Goal: Transaction & Acquisition: Purchase product/service

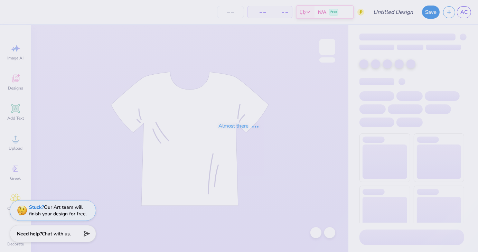
type input "Design one"
type input "100"
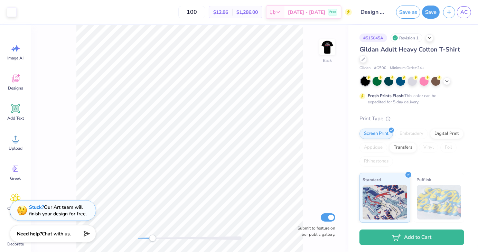
click at [316, 114] on div "Back Submit to feature on our public gallery." at bounding box center [189, 138] width 317 height 227
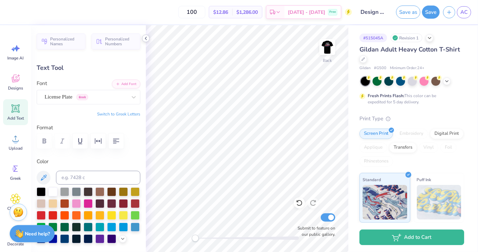
scroll to position [6, 1]
type textarea "Car Club"
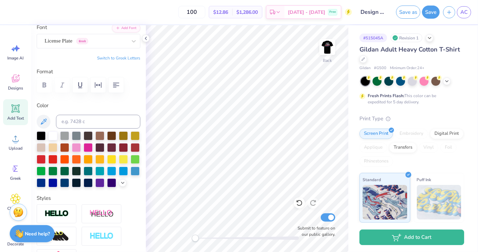
scroll to position [0, 0]
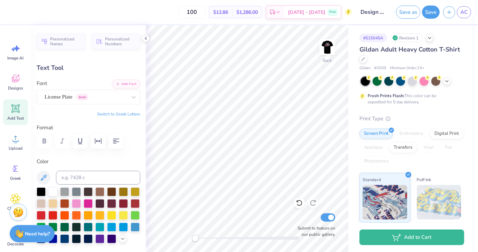
click at [10, 117] on span "Add Text" at bounding box center [15, 118] width 17 height 6
type input "6.00"
type input "1.74"
type input "12.38"
type input "4.08"
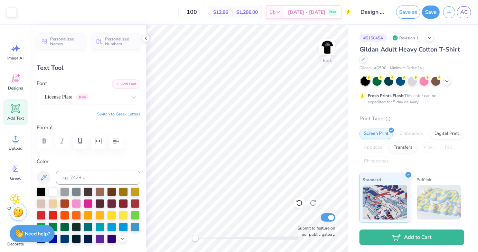
type input "0.95"
type input "3.65"
type input "2.43"
type input "0.57"
drag, startPoint x: 201, startPoint y: 239, endPoint x: 220, endPoint y: 239, distance: 19.7
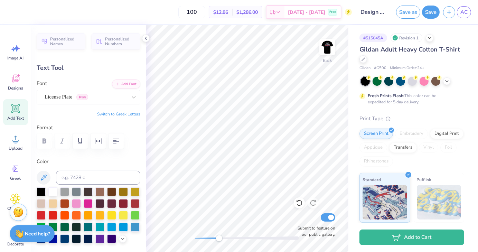
click at [220, 239] on div "Accessibility label" at bounding box center [219, 238] width 7 height 7
type input "1.44"
type input "0.10"
type input "3.27"
click at [301, 204] on icon at bounding box center [299, 202] width 7 height 7
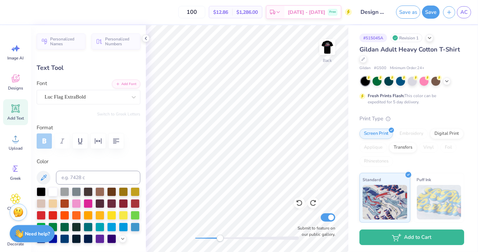
scroll to position [6, 1]
type textarea "V"
type textarea "25-26"
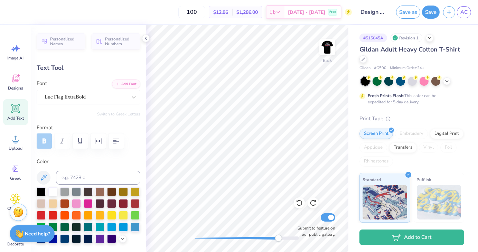
click at [283, 231] on div "Back Submit to feature on our public gallery." at bounding box center [247, 138] width 203 height 227
type input "0.76"
type input "0.13"
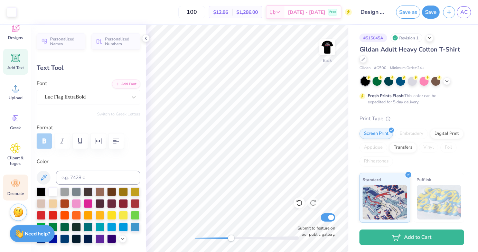
click at [14, 187] on icon at bounding box center [15, 184] width 10 height 10
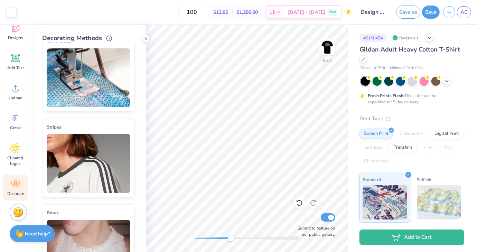
scroll to position [0, 0]
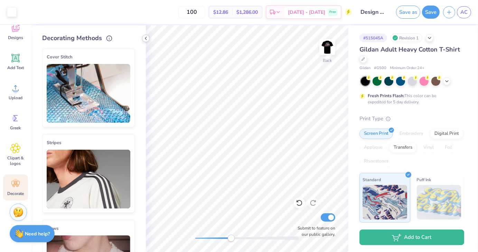
click at [145, 38] on polyline at bounding box center [145, 38] width 1 height 3
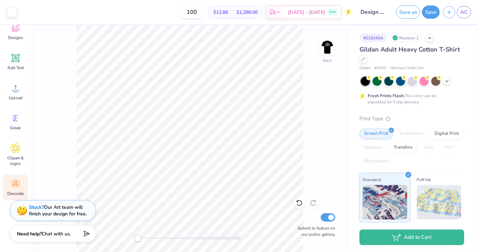
click at [205, 15] on input "100" at bounding box center [191, 12] width 27 height 12
drag, startPoint x: 208, startPoint y: 14, endPoint x: 182, endPoint y: 15, distance: 26.3
click at [182, 15] on div "100 $12.86 Per Item $1,286.00 Total Est. Delivery Oct 11 - 14 Free" at bounding box center [186, 12] width 332 height 24
type input "45"
click at [328, 50] on img at bounding box center [328, 47] width 28 height 28
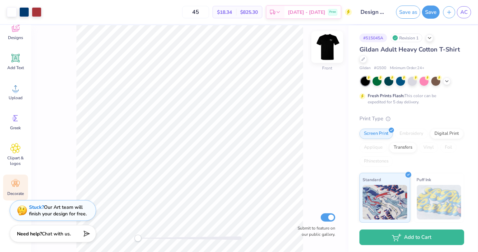
click at [324, 51] on img at bounding box center [328, 47] width 28 height 28
click at [432, 11] on button "Save" at bounding box center [431, 10] width 18 height 13
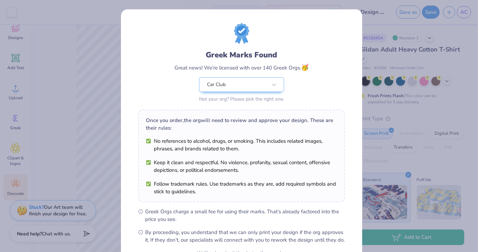
scroll to position [71, 0]
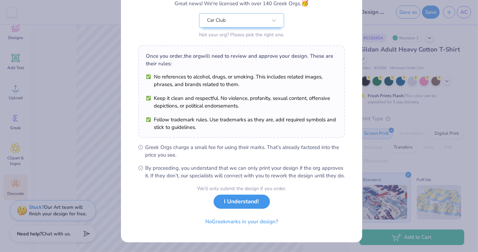
click at [248, 204] on button "I Understand!" at bounding box center [242, 202] width 56 height 14
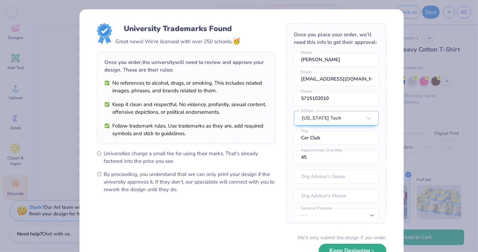
scroll to position [48, 0]
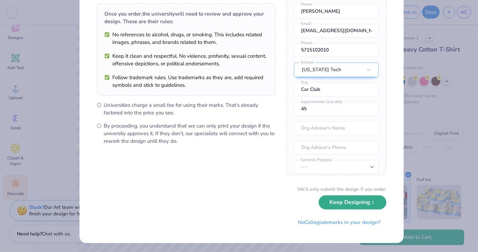
click at [337, 207] on button "Keep Designing" at bounding box center [353, 202] width 68 height 14
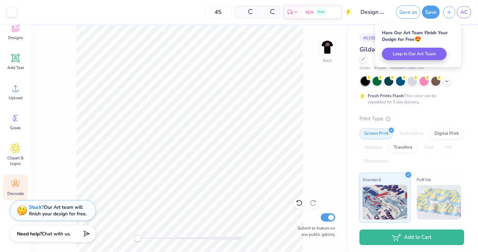
scroll to position [0, 0]
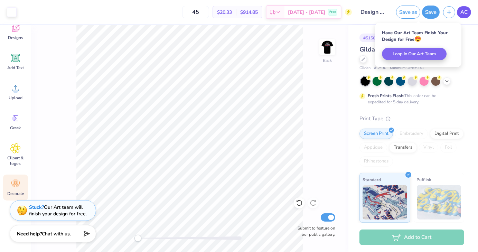
click at [467, 12] on span "AC" at bounding box center [464, 12] width 7 height 8
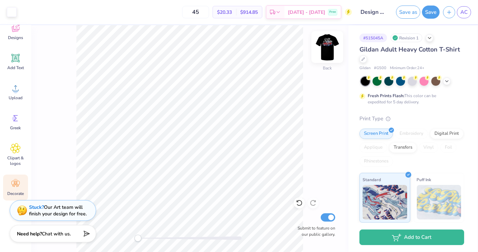
click at [326, 45] on img at bounding box center [328, 47] width 28 height 28
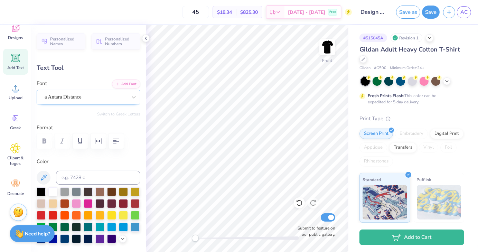
click at [121, 96] on div "a Antara Distance" at bounding box center [86, 97] width 84 height 11
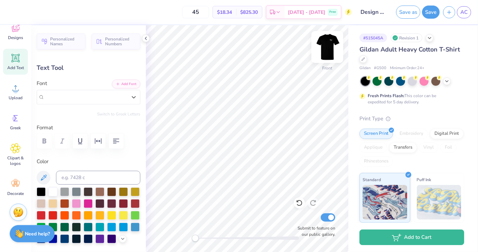
click at [331, 53] on img at bounding box center [328, 47] width 28 height 28
type input "6.71"
type input "2.21"
type input "1.78"
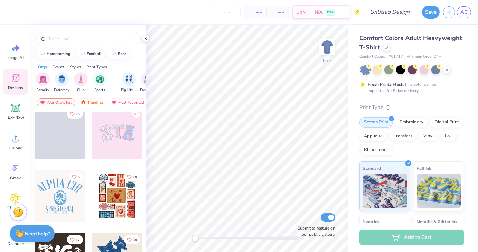
click at [406, 47] on span "Comfort Colors Adult Heavyweight T-Shirt" at bounding box center [411, 43] width 103 height 18
click at [145, 40] on icon at bounding box center [146, 39] width 6 height 6
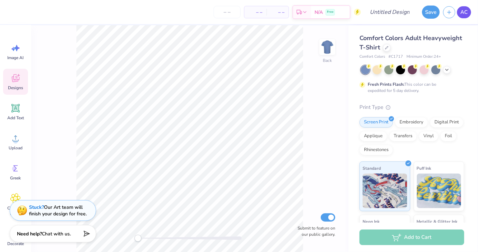
click at [467, 11] on span "AC" at bounding box center [464, 12] width 7 height 8
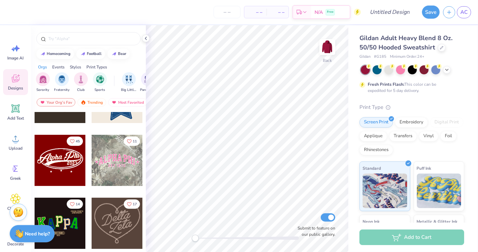
scroll to position [206, 0]
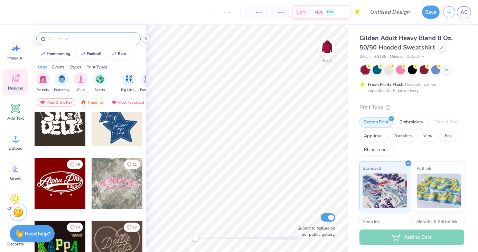
click at [81, 37] on input "text" at bounding box center [92, 38] width 89 height 7
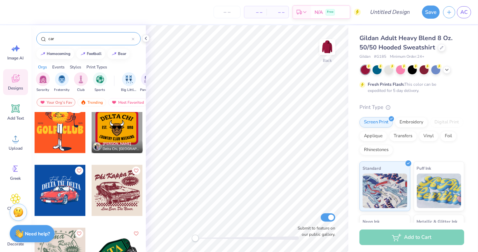
scroll to position [575, 0]
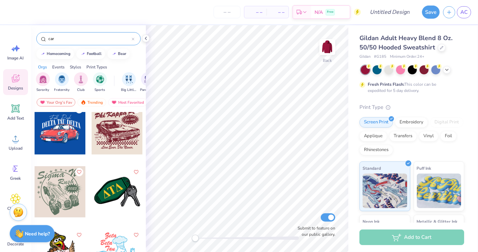
type input "car"
click at [51, 129] on div at bounding box center [60, 128] width 51 height 51
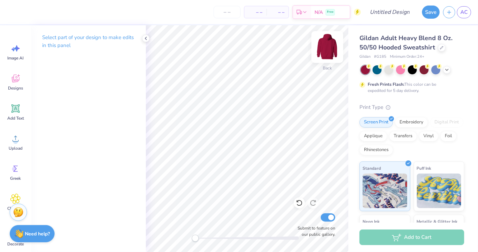
click at [326, 49] on img at bounding box center [328, 47] width 28 height 28
click at [19, 85] on span "Designs" at bounding box center [15, 88] width 15 height 6
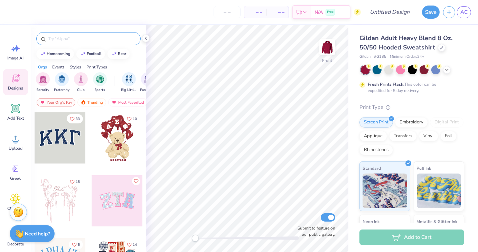
click at [63, 41] on input "text" at bounding box center [92, 38] width 89 height 7
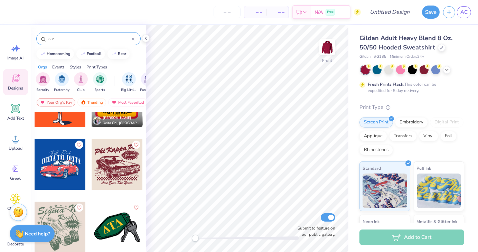
scroll to position [547, 0]
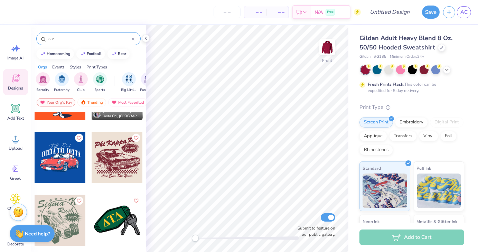
type input "car"
click at [64, 147] on div at bounding box center [60, 157] width 51 height 51
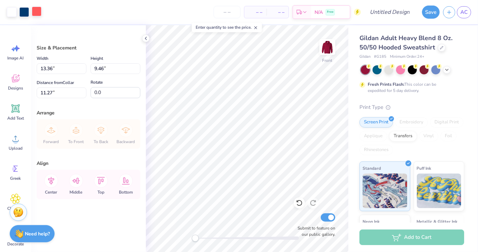
click at [37, 11] on div at bounding box center [37, 12] width 10 height 10
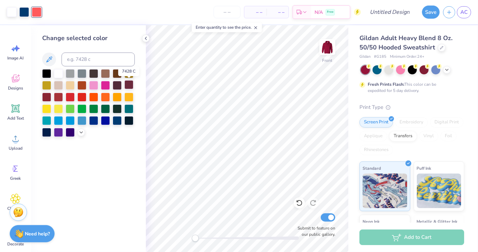
click at [128, 85] on div at bounding box center [128, 84] width 9 height 9
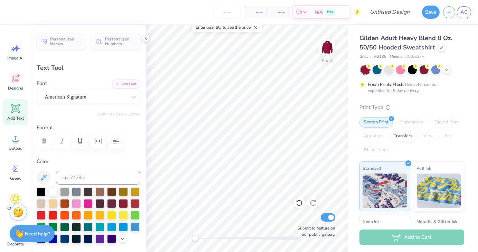
scroll to position [6, 1]
type textarea "Car Club"
type input "12.60"
type input "3.10"
type input "7.56"
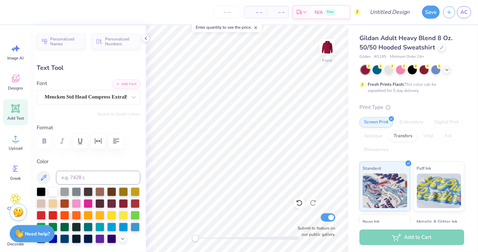
scroll to position [6, 3]
type textarea "D"
type textarea "At Virginia Tech"
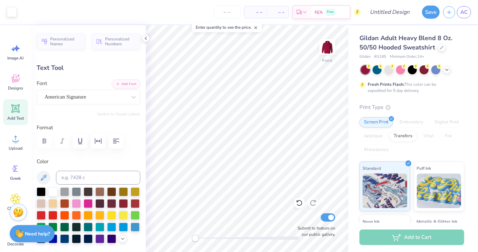
type input "6.68"
type input "1.95"
type input "6.13"
click at [77, 94] on div "American Signature" at bounding box center [86, 97] width 84 height 11
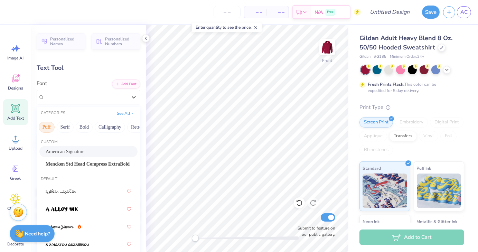
scroll to position [0, 60]
click at [97, 128] on button "Calligraphy" at bounding box center [106, 127] width 30 height 11
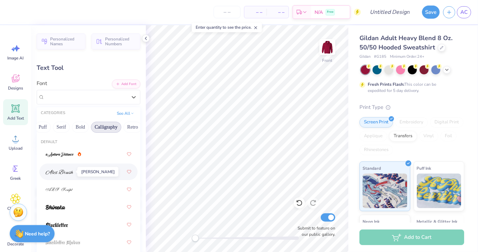
click at [60, 174] on img at bounding box center [60, 172] width 28 height 5
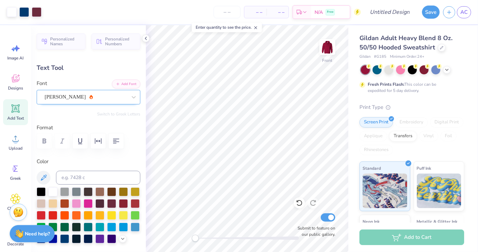
click at [94, 100] on div "Alex Brush" at bounding box center [86, 97] width 84 height 11
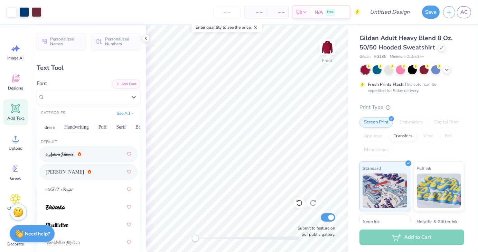
click at [64, 151] on span at bounding box center [60, 154] width 28 height 7
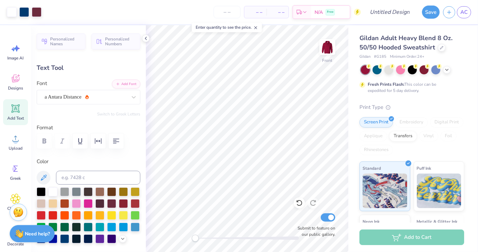
type input "7.63"
type input "2.51"
type input "6.04"
click at [106, 97] on div "a Antara Distance" at bounding box center [86, 97] width 84 height 11
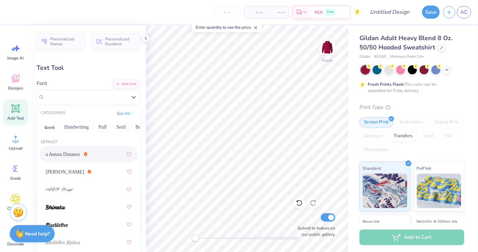
click at [82, 155] on div "a Antara Distance" at bounding box center [89, 154] width 86 height 12
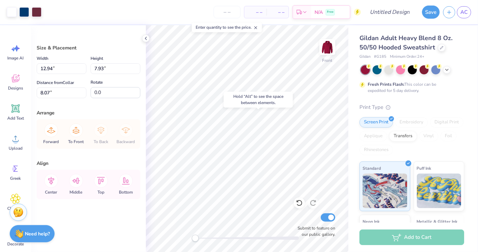
type input "8.07"
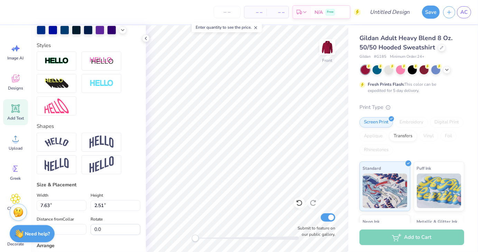
scroll to position [209, 0]
click at [55, 148] on div at bounding box center [57, 141] width 40 height 19
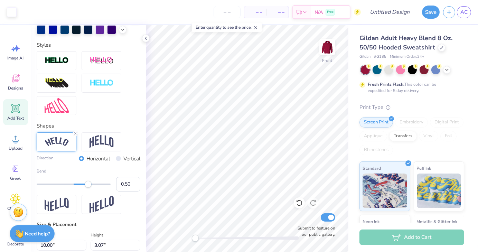
type input "10.00"
type input "3.07"
type input "6.00"
type input "0.38"
drag, startPoint x: 89, startPoint y: 196, endPoint x: 122, endPoint y: 180, distance: 36.3
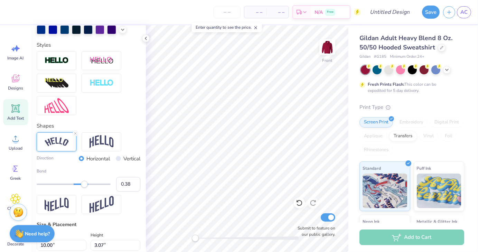
click at [84, 188] on div "Accessibility label" at bounding box center [84, 184] width 7 height 7
type input "9.46"
type input "2.77"
click at [412, 72] on div at bounding box center [412, 69] width 9 height 9
type input "6.00"
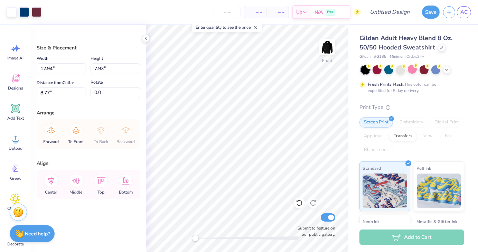
type input "8.77"
type input "8.07"
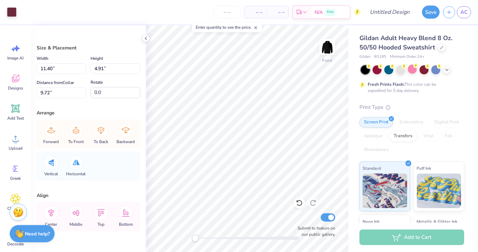
type input "11.40"
type input "4.91"
click at [301, 202] on icon at bounding box center [299, 202] width 7 height 7
type input "12.81"
type input "5.52"
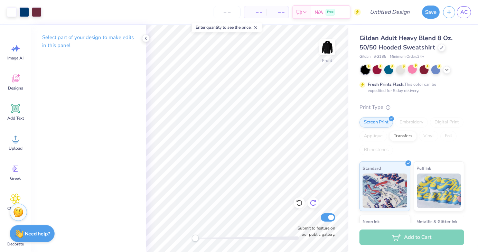
click at [309, 199] on div "Front Submit to feature on our public gallery." at bounding box center [247, 138] width 203 height 227
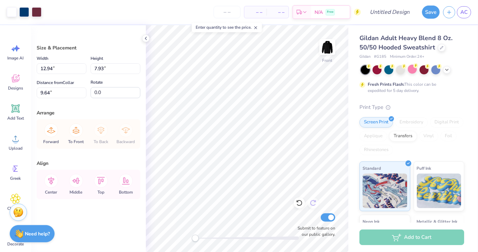
type input "9.64"
type input "7.38"
type input "8.96"
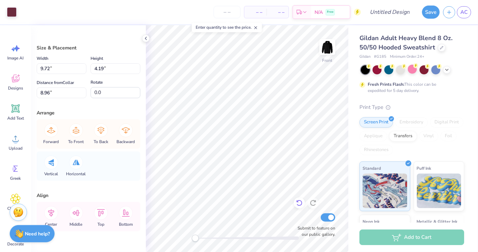
click at [299, 202] on icon at bounding box center [299, 202] width 7 height 7
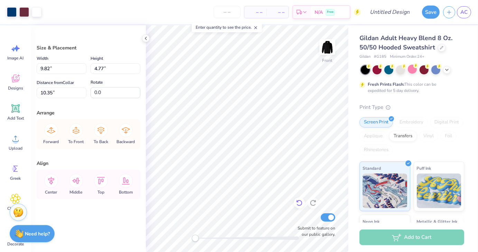
type input "10.35"
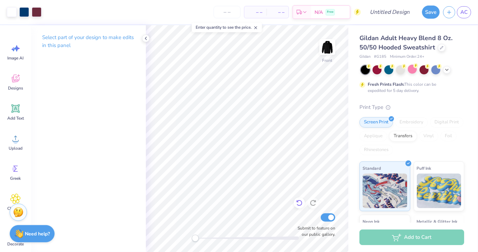
click at [300, 198] on div at bounding box center [299, 202] width 11 height 11
click at [301, 201] on icon at bounding box center [299, 203] width 6 height 6
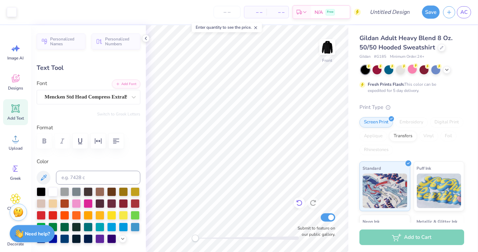
type input "7.79"
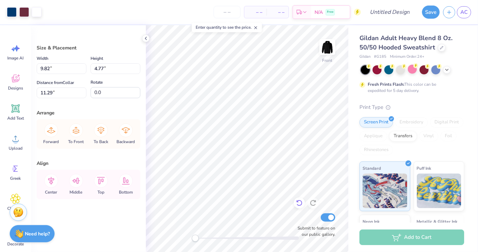
type input "10.24"
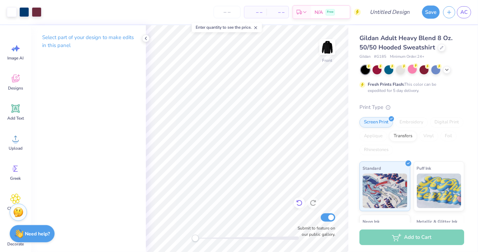
click at [299, 202] on icon at bounding box center [299, 202] width 7 height 7
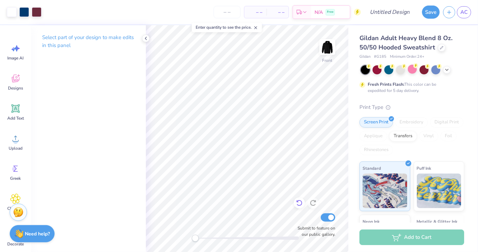
click at [299, 202] on icon at bounding box center [299, 202] width 7 height 7
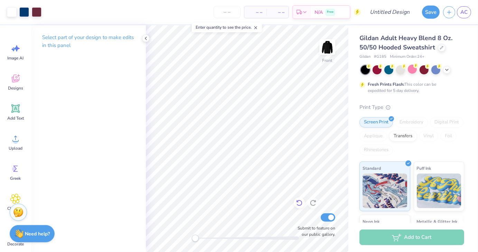
click at [299, 202] on icon at bounding box center [299, 202] width 7 height 7
click at [296, 202] on icon at bounding box center [299, 202] width 7 height 7
click at [300, 205] on icon at bounding box center [299, 202] width 7 height 7
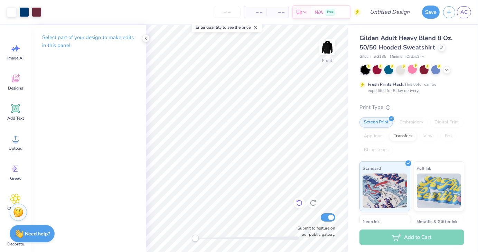
click at [300, 205] on icon at bounding box center [299, 202] width 7 height 7
click at [322, 44] on img at bounding box center [328, 47] width 28 height 28
click at [17, 86] on span "Designs" at bounding box center [15, 88] width 15 height 6
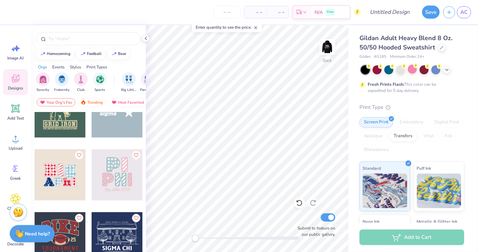
scroll to position [5564, 0]
click at [93, 40] on input "text" at bounding box center [92, 38] width 89 height 7
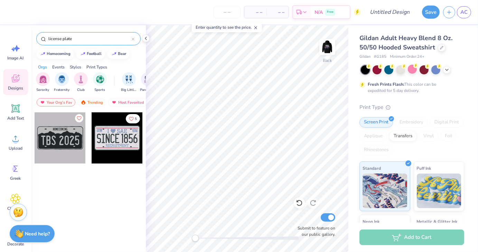
type input "license plate"
click at [115, 147] on div at bounding box center [117, 137] width 51 height 51
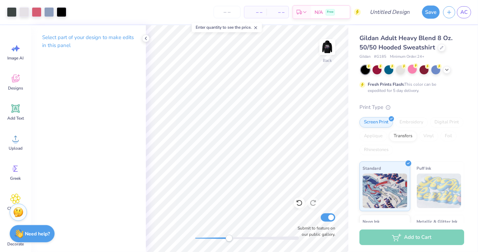
drag, startPoint x: 196, startPoint y: 239, endPoint x: 229, endPoint y: 235, distance: 33.5
click at [229, 235] on div "Accessibility label" at bounding box center [229, 238] width 7 height 7
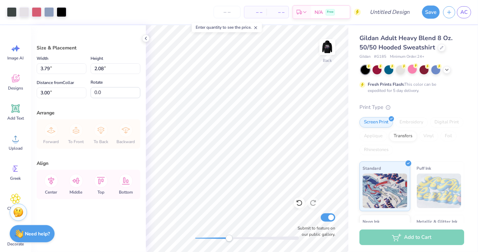
type input "3.79"
type input "2.08"
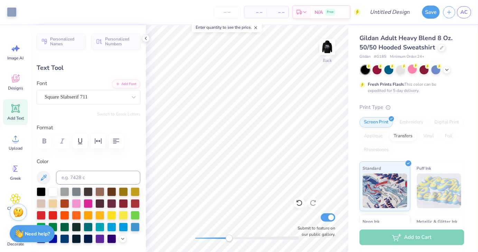
type input "0.13"
type textarea "Virginia"
type input "1.55"
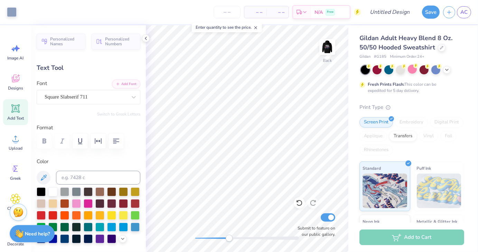
type input "0.45"
type input "3.28"
type textarea "Virginia Tech"
type input "2.59"
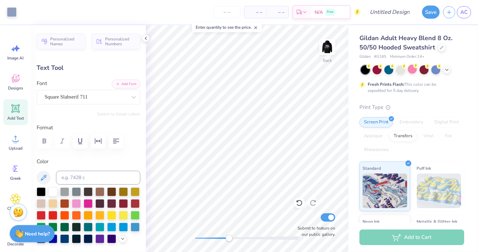
type input "3.22"
type input "2.14"
type input "0.37"
type input "3.30"
type input "1.85"
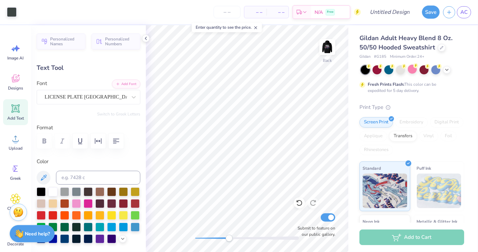
type input "0.61"
type input "3.86"
type input "1.91"
type input "0.22"
type input "4.56"
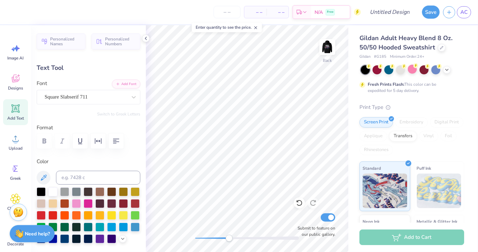
scroll to position [6, 3]
type textarea "R"
type textarea "Car Club"
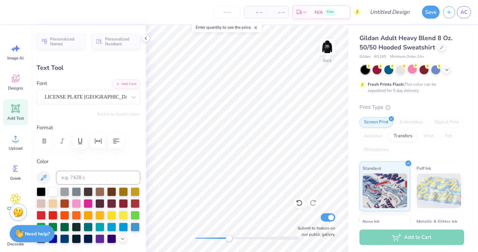
type input "1.27"
type input "0.61"
type input "3.86"
type textarea "1997"
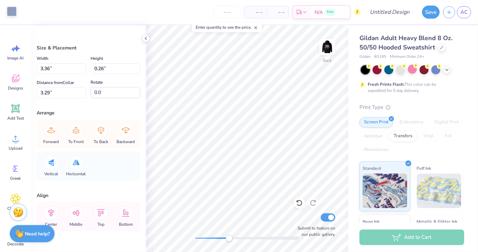
click at [11, 12] on div at bounding box center [12, 12] width 10 height 10
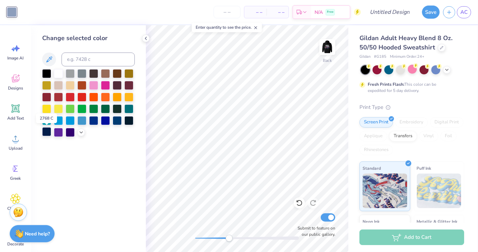
click at [45, 134] on div at bounding box center [46, 131] width 9 height 9
click at [78, 169] on div "Change selected color" at bounding box center [88, 138] width 115 height 227
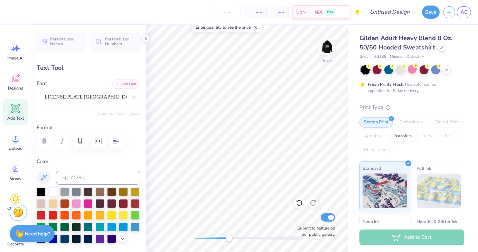
type input "1.30"
type input "0.77"
type input "2.14"
type input "0.37"
type input "3.30"
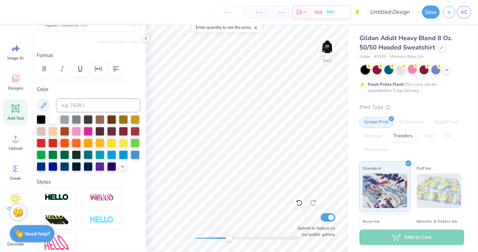
scroll to position [73, 0]
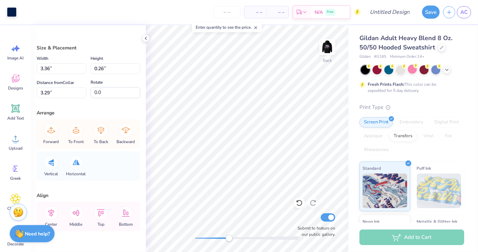
click at [14, 18] on div "Art colors" at bounding box center [8, 12] width 17 height 24
click at [13, 13] on div at bounding box center [12, 12] width 10 height 10
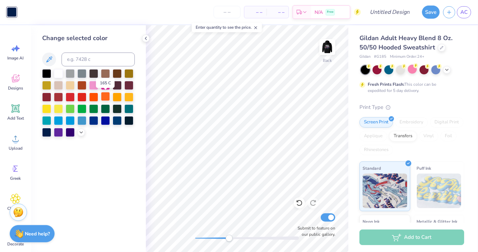
click at [105, 98] on div at bounding box center [105, 96] width 9 height 9
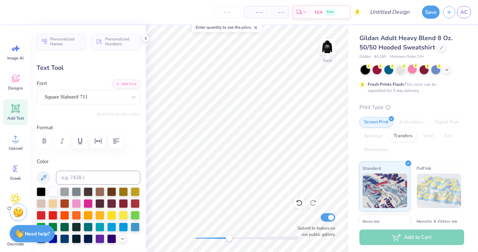
scroll to position [25, 0]
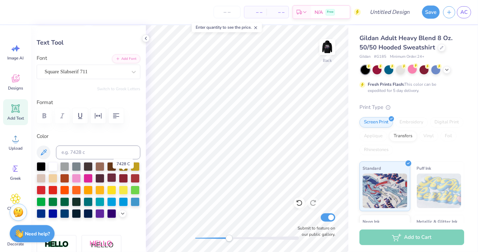
click at [116, 177] on div at bounding box center [111, 177] width 9 height 9
type input "1.85"
type input "0.61"
type input "3.86"
type input "0.97"
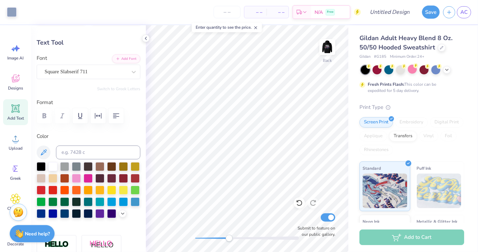
type input "0.22"
type input "4.58"
click at [116, 177] on div at bounding box center [111, 177] width 9 height 9
type input "1.85"
type input "0.61"
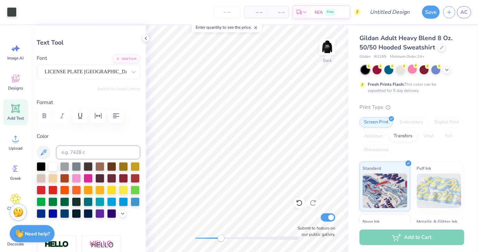
type input "3.86"
type input "0.97"
type input "0.22"
type input "4.58"
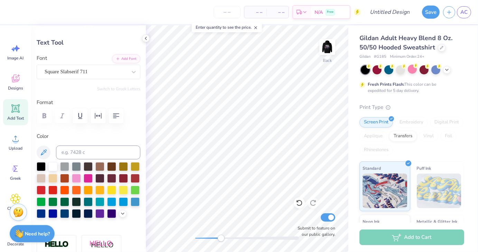
type textarea "C"
type textarea "EST 1997"
type input "1.85"
type input "0.61"
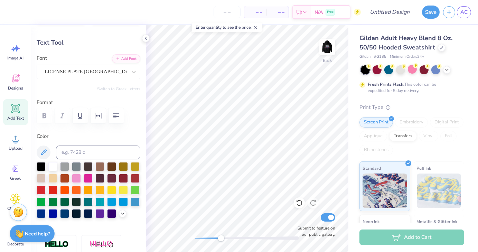
type input "3.86"
type textarea "Car"
type input "1.30"
type input "0.77"
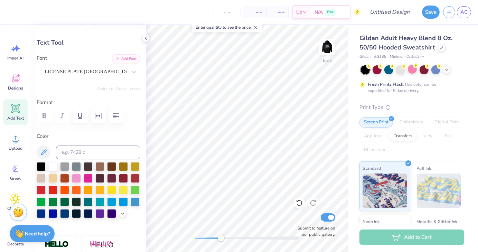
type input "3.67"
type textarea "1"
type textarea "Club"
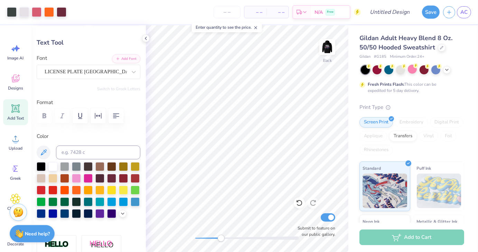
type input "1.11"
type input "3.86"
type input "1.51"
type input "3.67"
click at [42, 167] on div at bounding box center [41, 165] width 9 height 9
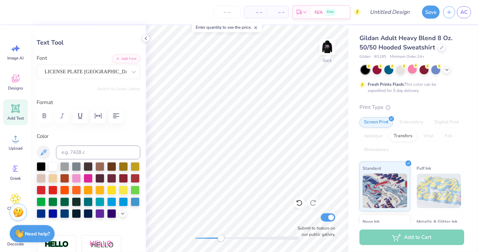
type input "1.11"
click at [37, 166] on div at bounding box center [41, 165] width 9 height 9
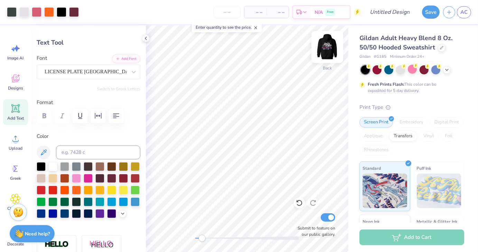
click at [326, 53] on img at bounding box center [328, 47] width 28 height 28
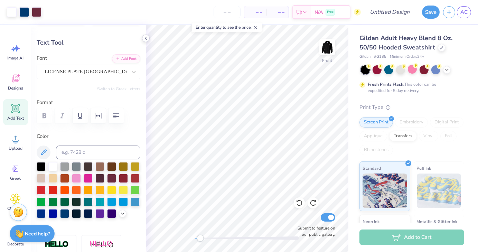
click at [146, 36] on icon at bounding box center [146, 39] width 6 height 6
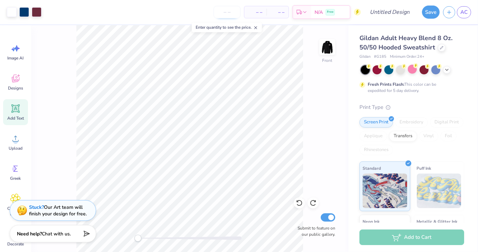
click at [229, 13] on input "number" at bounding box center [227, 12] width 27 height 12
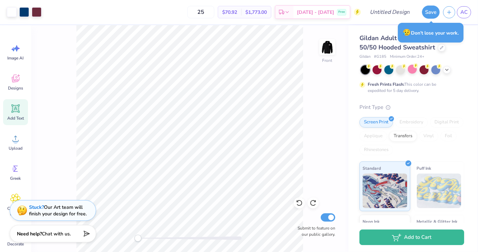
type input "2"
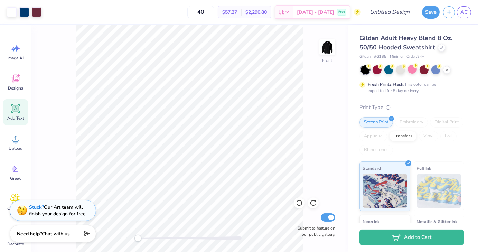
type input "40"
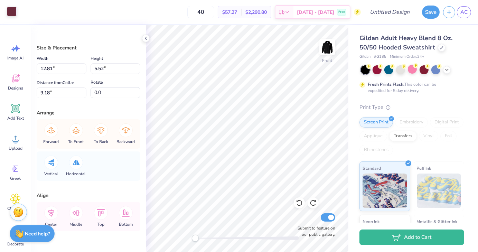
click at [12, 11] on div at bounding box center [12, 12] width 10 height 10
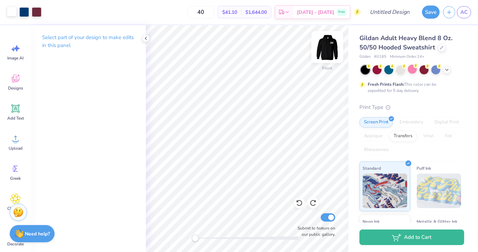
click at [323, 47] on img at bounding box center [328, 47] width 28 height 28
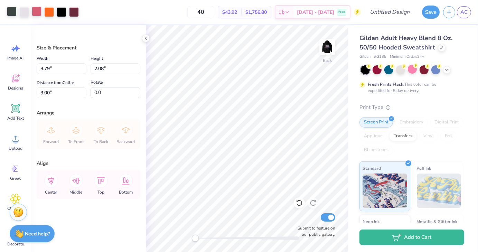
click at [37, 12] on div at bounding box center [37, 12] width 10 height 10
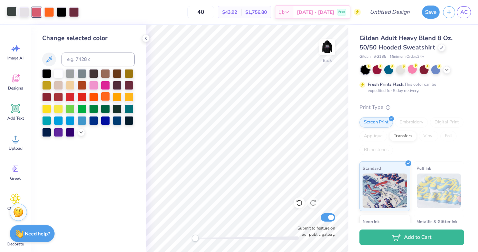
click at [104, 99] on div at bounding box center [105, 96] width 9 height 9
click at [50, 12] on div at bounding box center [49, 12] width 10 height 10
click at [130, 84] on div at bounding box center [128, 84] width 9 height 9
click at [13, 11] on div at bounding box center [12, 12] width 10 height 10
click at [45, 71] on div at bounding box center [46, 72] width 9 height 9
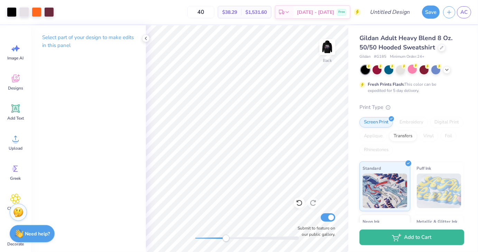
click at [226, 242] on div "Back Submit to feature on our public gallery." at bounding box center [247, 138] width 203 height 227
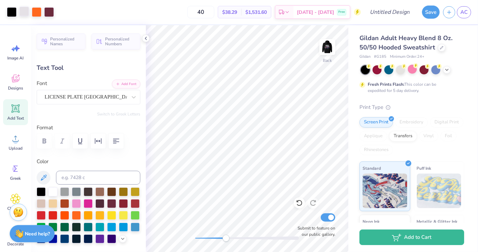
click at [24, 13] on div at bounding box center [24, 12] width 10 height 10
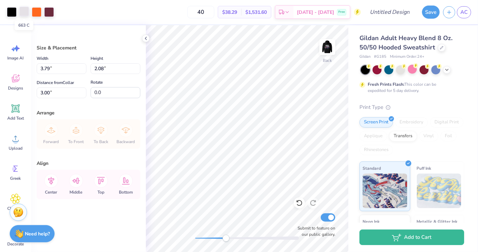
click at [25, 15] on div at bounding box center [24, 12] width 10 height 10
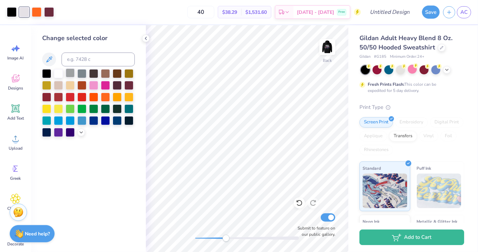
click at [73, 73] on div at bounding box center [70, 72] width 9 height 9
click at [57, 74] on div at bounding box center [58, 72] width 9 height 9
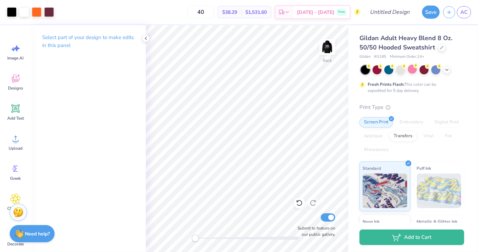
click at [169, 236] on div "Back Submit to feature on our public gallery." at bounding box center [247, 138] width 203 height 227
click at [145, 38] on icon at bounding box center [146, 39] width 6 height 6
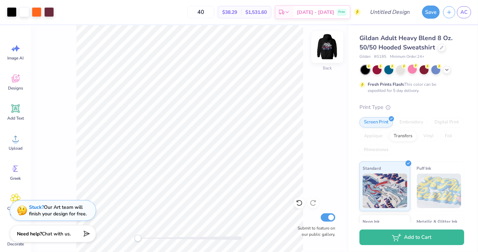
click at [329, 45] on img at bounding box center [328, 47] width 28 height 28
click at [329, 45] on img at bounding box center [328, 47] width 14 height 14
drag, startPoint x: 139, startPoint y: 239, endPoint x: 173, endPoint y: 240, distance: 33.5
click at [173, 240] on div "Accessibility label" at bounding box center [172, 238] width 7 height 7
click at [107, 240] on div "Back Submit to feature on our public gallery." at bounding box center [189, 138] width 317 height 227
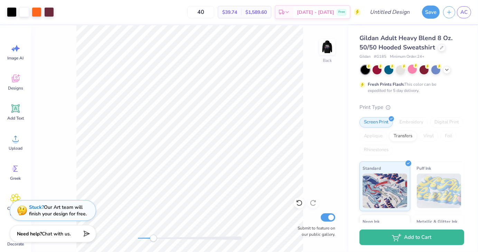
drag, startPoint x: 138, startPoint y: 238, endPoint x: 154, endPoint y: 240, distance: 16.1
click at [154, 240] on div "Accessibility label" at bounding box center [153, 238] width 7 height 7
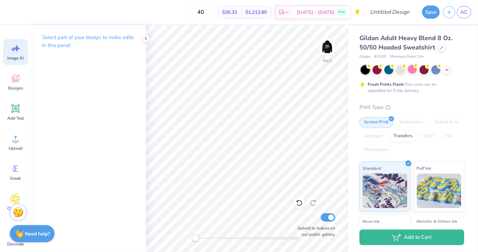
click at [11, 58] on span "Image AI" at bounding box center [16, 58] width 16 height 6
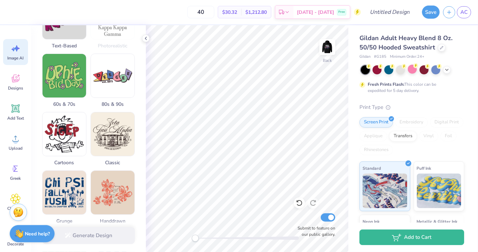
scroll to position [198, 0]
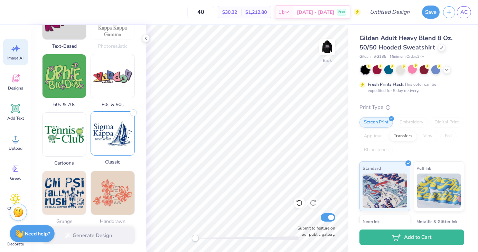
click at [110, 154] on img at bounding box center [113, 134] width 44 height 44
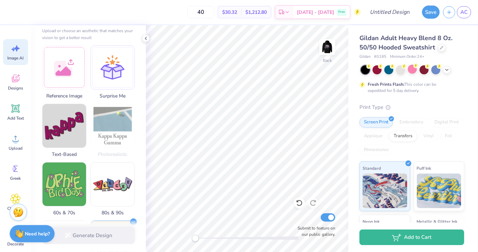
scroll to position [0, 0]
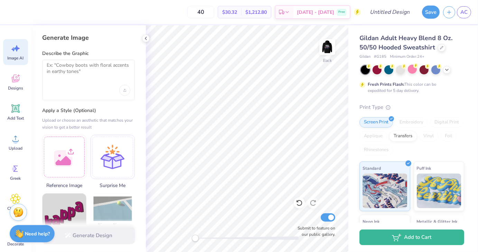
click at [82, 87] on div at bounding box center [89, 90] width 84 height 11
click at [66, 70] on textarea at bounding box center [89, 70] width 84 height 17
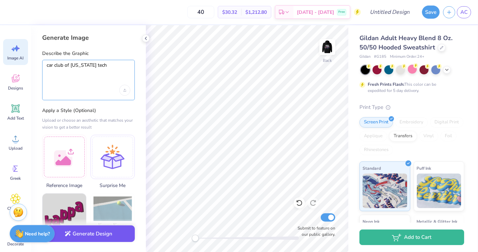
type textarea "car club of virginia tech"
click at [84, 236] on button "Generate Design" at bounding box center [88, 233] width 93 height 17
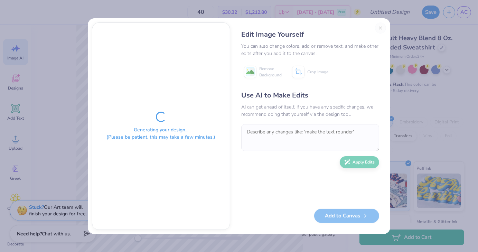
click at [84, 236] on div "Generating your design... (Please be patient, this may take a few minutes.) Edi…" at bounding box center [239, 126] width 478 height 252
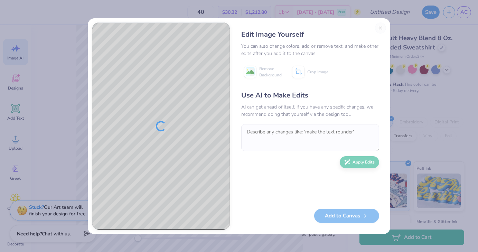
click at [381, 28] on div "Edit Image Yourself You can also change colors, add or remove text, and make ot…" at bounding box center [310, 125] width 152 height 207
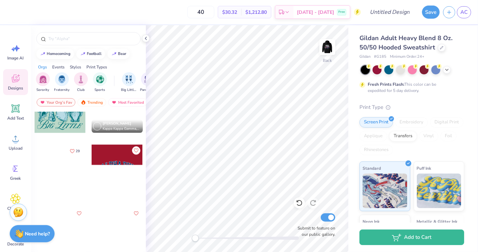
scroll to position [1776, 0]
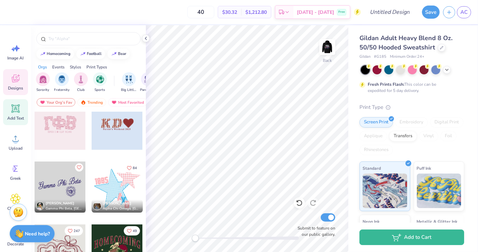
click at [21, 118] on span "Add Text" at bounding box center [15, 118] width 17 height 6
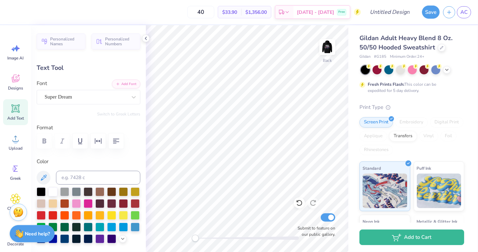
scroll to position [6, 3]
type textarea "Where Every Mile Matters"
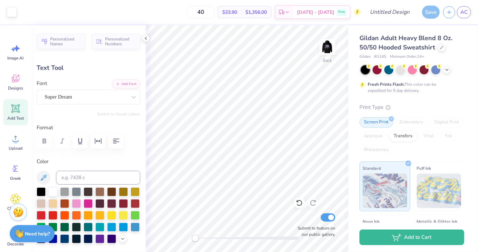
type input "15.47"
type input "1.10"
type input "6.70"
type textarea "Where Every Mile Matters"
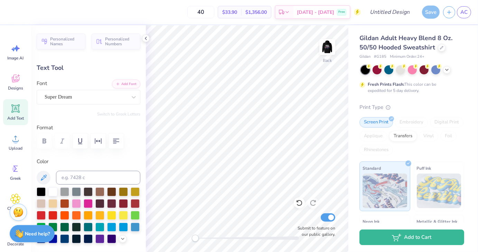
scroll to position [6, 1]
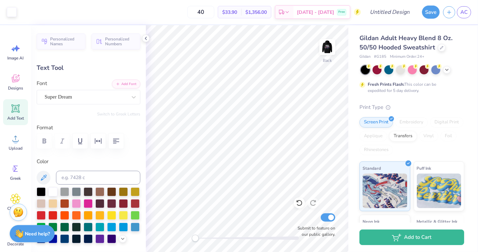
type input "7.60"
type input "2.46"
type input "3.00"
type input "5.65"
type input "1.83"
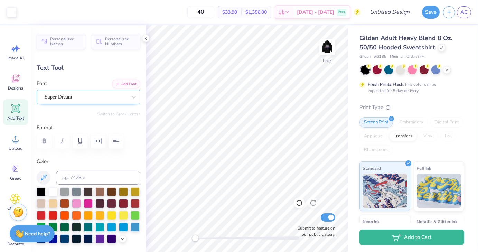
type input "3.63"
click at [106, 98] on div "Super Dream" at bounding box center [86, 97] width 84 height 11
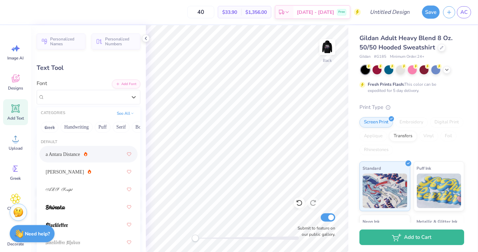
click at [87, 153] on div "a Antara Distance" at bounding box center [89, 154] width 86 height 12
click at [91, 96] on div "a Antara Distance" at bounding box center [86, 97] width 84 height 11
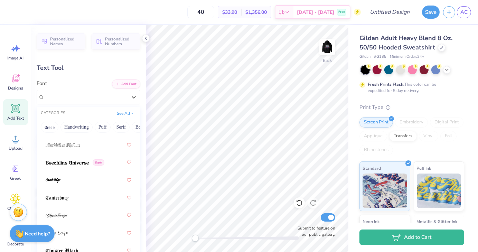
scroll to position [98, 0]
click at [75, 164] on img at bounding box center [67, 162] width 43 height 5
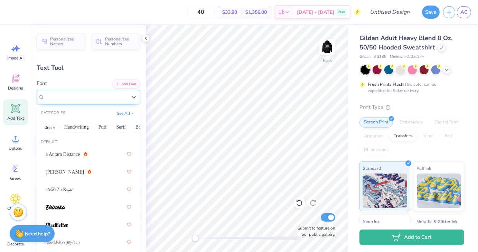
click at [82, 97] on div "Boecklins Universe Greek" at bounding box center [86, 97] width 84 height 11
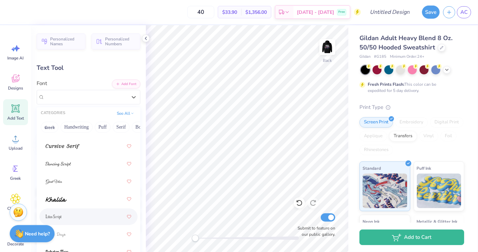
scroll to position [285, 0]
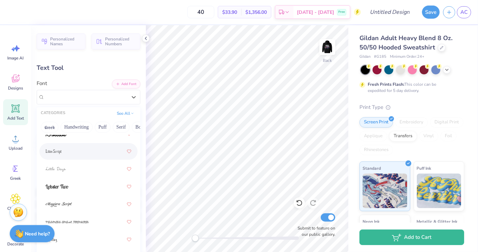
click at [76, 156] on div at bounding box center [89, 151] width 86 height 12
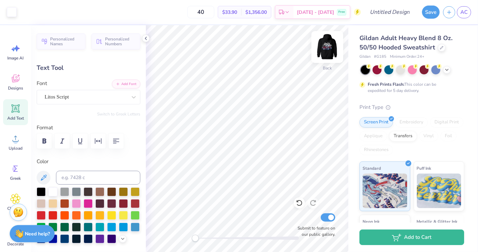
click at [322, 49] on img at bounding box center [328, 47] width 28 height 28
click at [333, 46] on img at bounding box center [328, 47] width 28 height 28
type input "4.07"
type input "1.92"
type input "3.59"
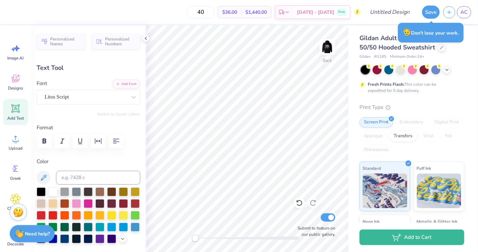
scroll to position [6, 1]
type textarea "W"
type textarea "Slow."
click at [144, 38] on icon at bounding box center [146, 39] width 6 height 6
type input "1.46"
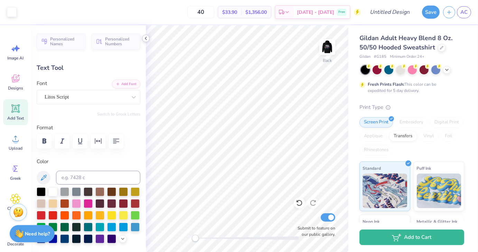
type input "0.76"
type input "4.16"
type input "2.01"
type input "1.06"
type input "3.87"
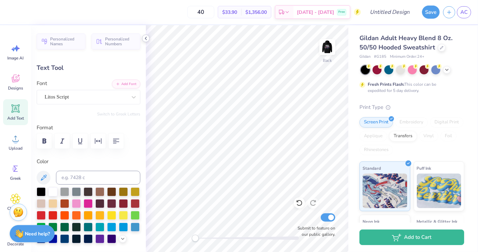
type input "2.90"
type input "1.52"
type input "2.48"
type input "1.30"
click at [145, 39] on polyline at bounding box center [145, 38] width 1 height 3
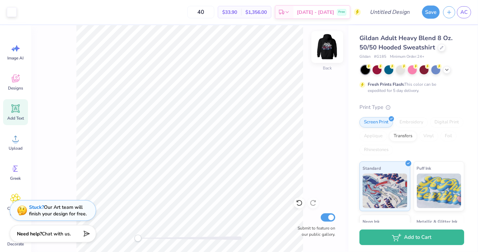
click at [332, 51] on img at bounding box center [328, 47] width 28 height 28
click at [212, 11] on input "40" at bounding box center [200, 12] width 27 height 12
click at [214, 11] on input "40" at bounding box center [200, 12] width 27 height 12
click at [326, 52] on img at bounding box center [328, 47] width 14 height 14
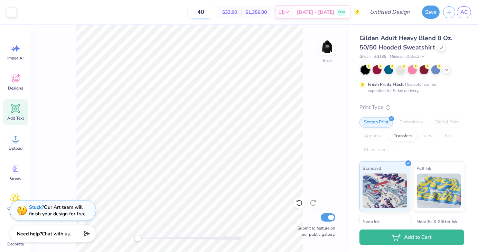
click at [325, 46] on img at bounding box center [328, 47] width 14 height 14
click at [333, 47] on img at bounding box center [328, 47] width 14 height 14
click at [381, 18] on input "Design Title" at bounding box center [398, 12] width 34 height 14
type input "Sweatshirt"
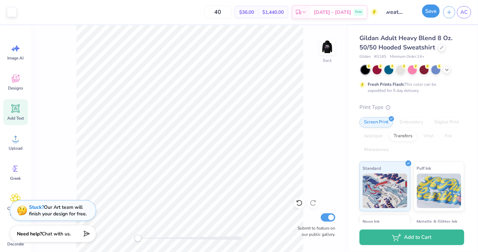
scroll to position [0, 0]
click at [431, 18] on div "Save" at bounding box center [431, 12] width 18 height 13
click at [432, 12] on button "Save" at bounding box center [431, 10] width 18 height 13
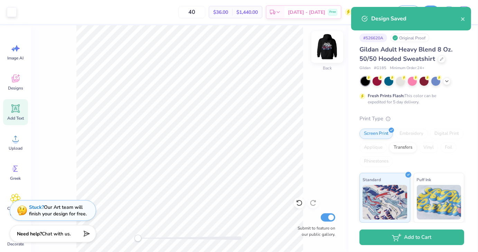
click at [326, 49] on img at bounding box center [328, 47] width 28 height 28
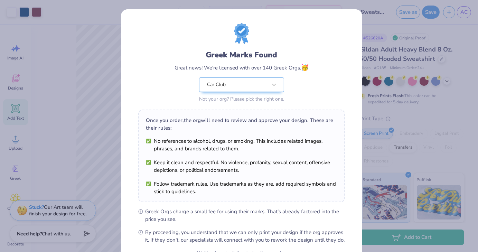
scroll to position [71, 0]
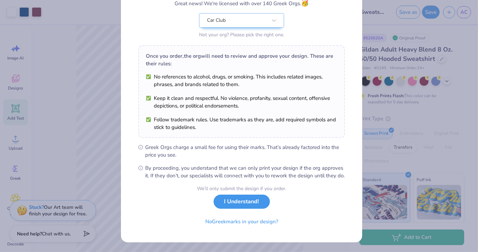
click at [239, 204] on button "I Understand!" at bounding box center [242, 202] width 56 height 14
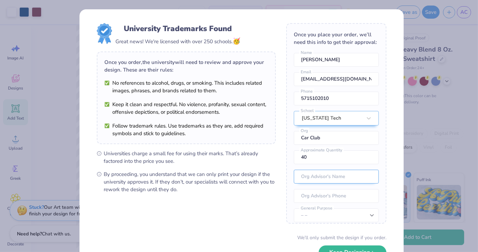
scroll to position [32, 0]
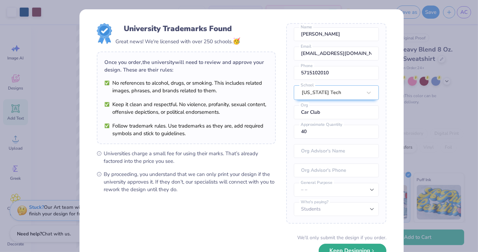
click at [335, 249] on button "Keep Designing" at bounding box center [353, 251] width 68 height 14
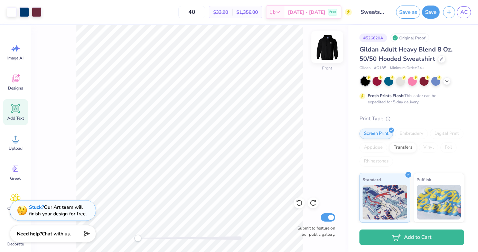
click at [327, 46] on img at bounding box center [328, 47] width 28 height 28
click at [463, 11] on span "AC" at bounding box center [464, 12] width 7 height 8
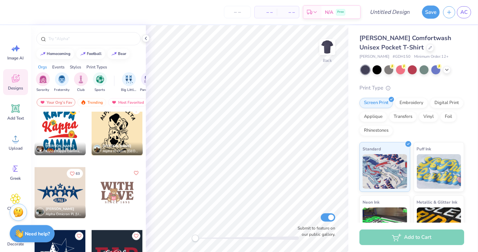
scroll to position [1204, 0]
click at [78, 39] on input "text" at bounding box center [92, 38] width 89 height 7
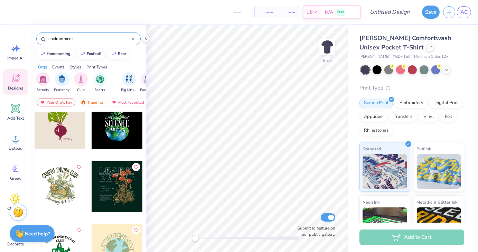
scroll to position [76, 0]
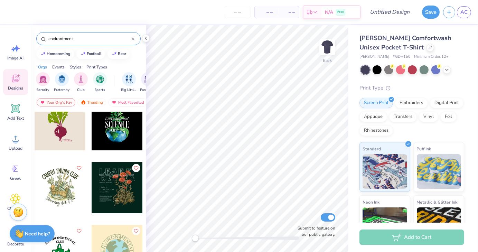
drag, startPoint x: 84, startPoint y: 40, endPoint x: 0, endPoint y: 25, distance: 84.9
click at [0, 25] on div "– – Per Item – – Total Est. Delivery N/A Free Design Title Save AC Image AI Des…" at bounding box center [239, 126] width 478 height 252
type input "world"
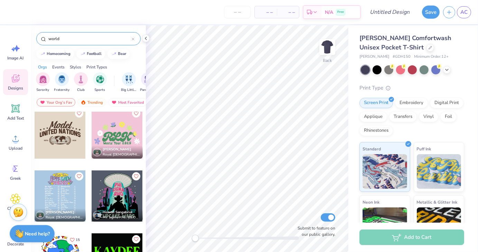
scroll to position [0, 0]
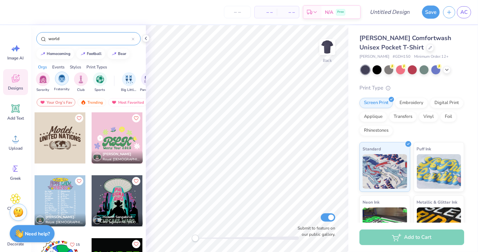
click at [59, 82] on img "filter for Fraternity" at bounding box center [62, 79] width 8 height 8
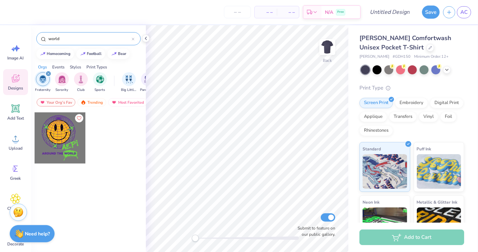
click at [40, 83] on div "filter for Fraternity" at bounding box center [43, 79] width 14 height 14
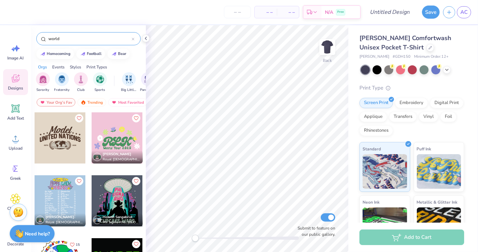
click at [40, 83] on div "filter for Sorority" at bounding box center [43, 79] width 14 height 14
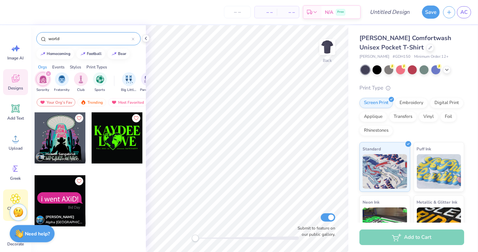
click at [15, 197] on icon at bounding box center [15, 199] width 4 height 4
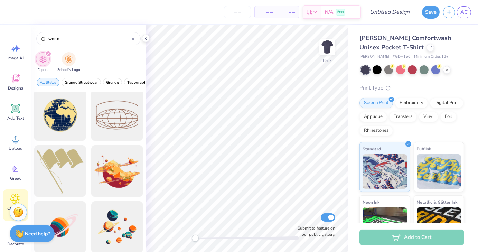
scroll to position [563, 0]
click at [329, 50] on img at bounding box center [328, 47] width 28 height 28
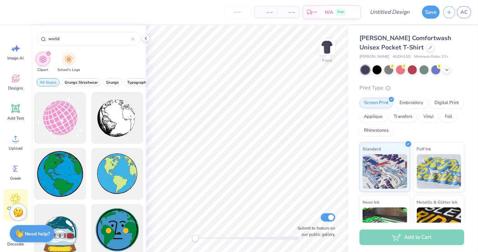
scroll to position [56, 0]
drag, startPoint x: 60, startPoint y: 42, endPoint x: 45, endPoint y: 37, distance: 16.2
click at [45, 37] on div "world" at bounding box center [88, 38] width 104 height 13
drag, startPoint x: 64, startPoint y: 37, endPoint x: 32, endPoint y: 34, distance: 31.6
click at [32, 34] on div "world" at bounding box center [88, 37] width 115 height 24
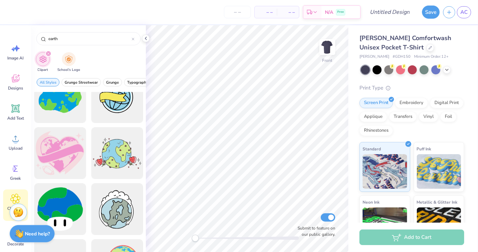
scroll to position [412, 0]
type input "earth"
click at [15, 92] on div "Designs" at bounding box center [15, 82] width 25 height 26
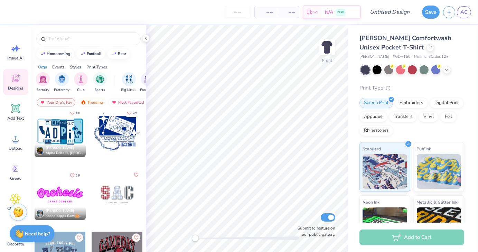
scroll to position [1013, 0]
click at [10, 56] on span "Image AI" at bounding box center [16, 58] width 16 height 6
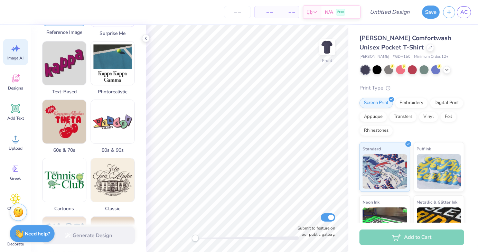
scroll to position [157, 0]
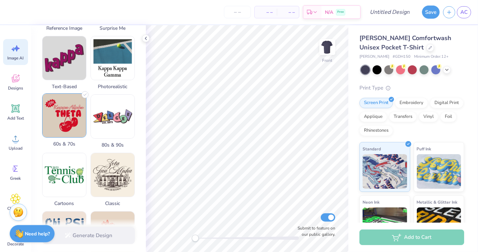
click at [73, 121] on img at bounding box center [65, 116] width 44 height 44
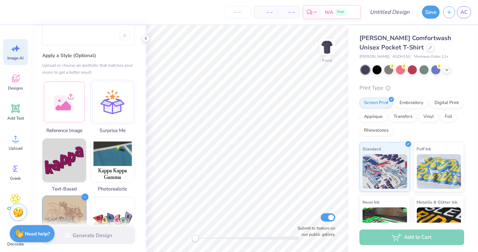
scroll to position [0, 0]
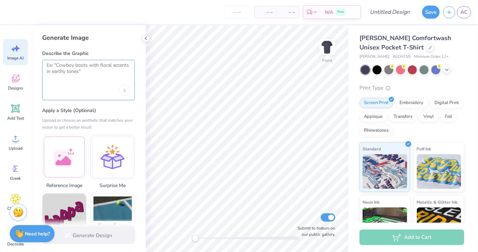
click at [80, 67] on textarea at bounding box center [89, 70] width 84 height 17
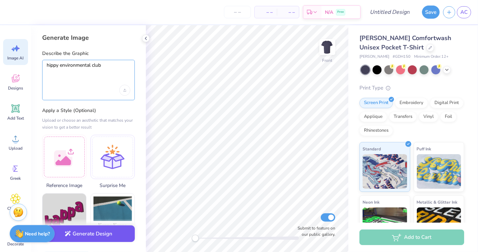
type textarea "hippy environmental club"
click at [71, 232] on button "Generate Design" at bounding box center [88, 233] width 93 height 17
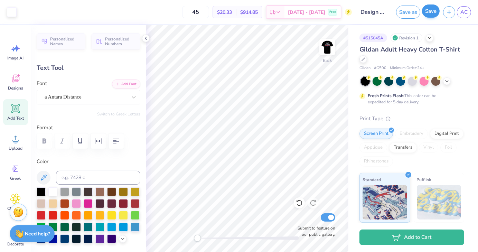
scroll to position [50, 0]
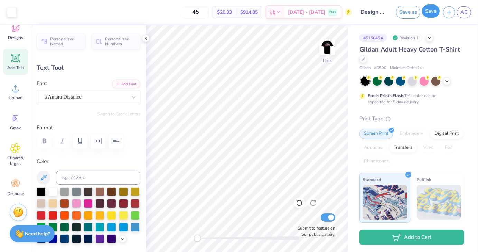
click at [430, 16] on button "Save" at bounding box center [431, 10] width 18 height 13
